Goal: Information Seeking & Learning: Learn about a topic

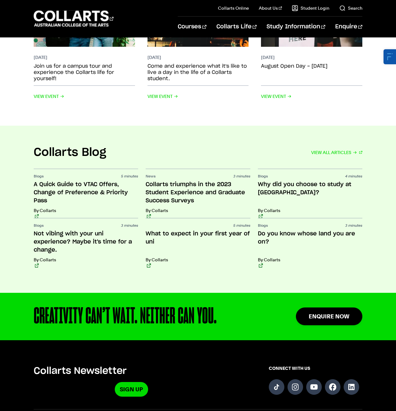
scroll to position [1462, 0]
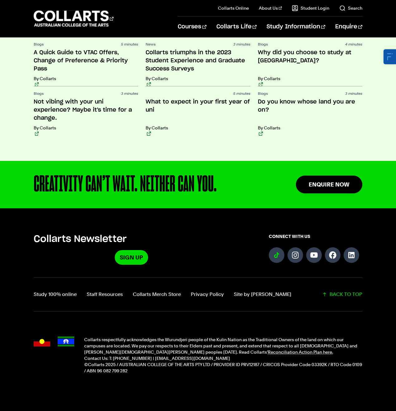
click at [280, 247] on link "Follow us on TikTok" at bounding box center [277, 255] width 16 height 16
click at [295, 247] on link "Follow us on Instagram" at bounding box center [295, 255] width 16 height 16
click at [314, 247] on link "Follow us on YouTube" at bounding box center [314, 255] width 16 height 16
drag, startPoint x: 335, startPoint y: 241, endPoint x: 342, endPoint y: 239, distance: 7.3
click at [335, 247] on link "Follow us on Facebook" at bounding box center [333, 255] width 16 height 16
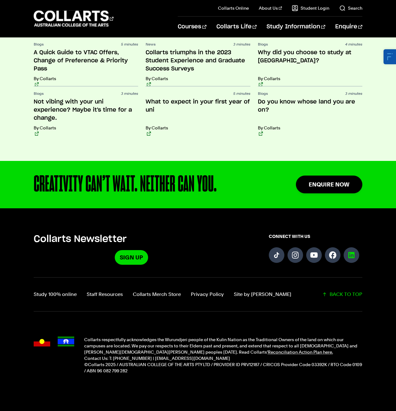
click at [349, 247] on link "Follow us on LinkedIn" at bounding box center [351, 255] width 16 height 16
click at [296, 247] on link "Follow us on Instagram" at bounding box center [295, 255] width 16 height 16
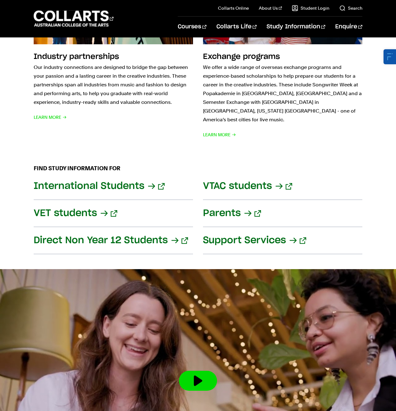
scroll to position [777, 0]
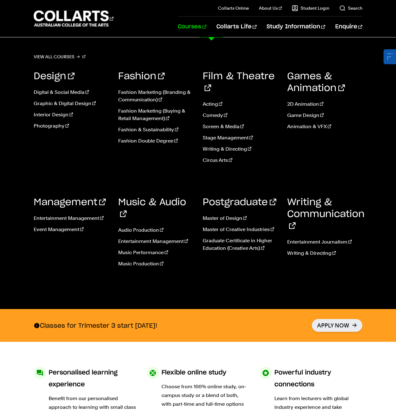
scroll to position [2, 0]
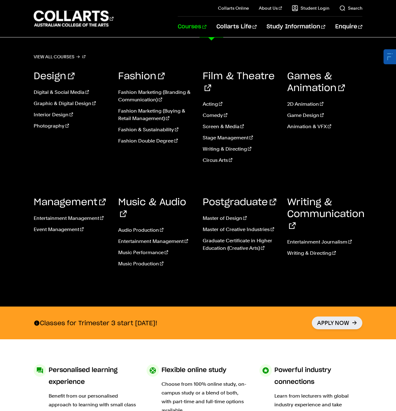
click at [206, 31] on link "Courses" at bounding box center [192, 27] width 28 height 21
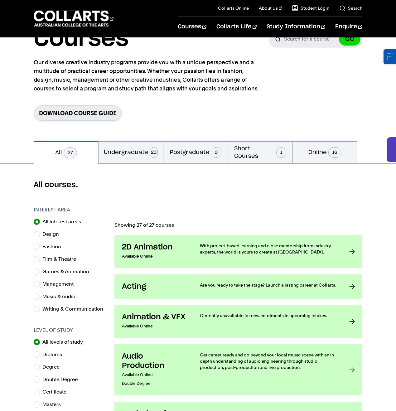
scroll to position [35, 0]
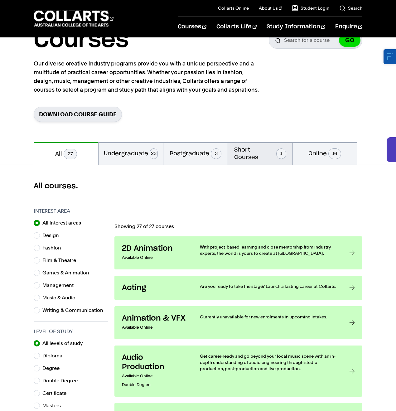
click at [258, 158] on button "Short Courses 1" at bounding box center [260, 153] width 64 height 23
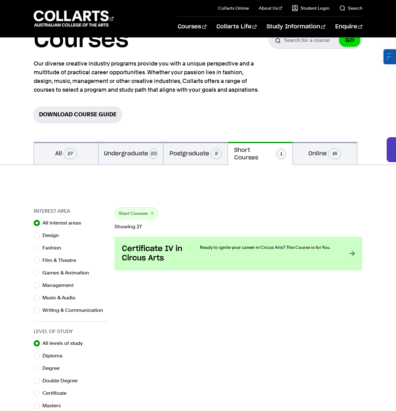
scroll to position [35, 0]
